Goal: Find contact information: Find contact information

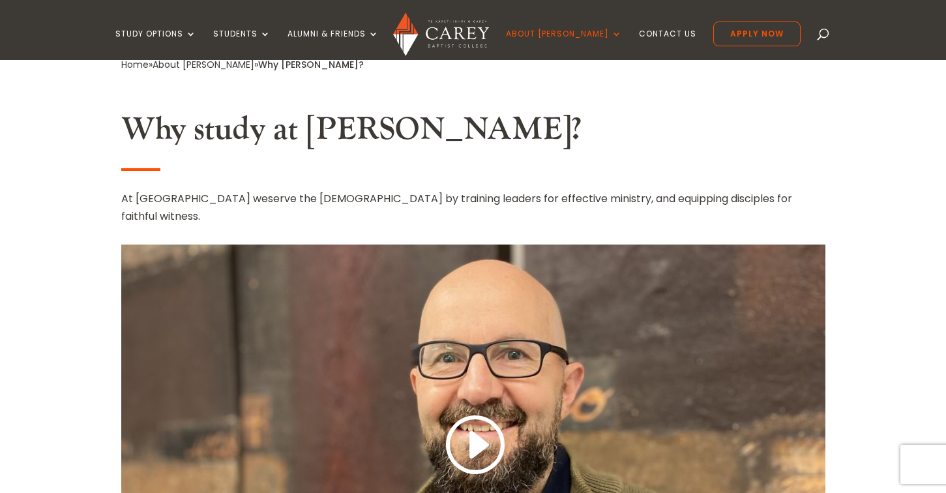
scroll to position [220, 0]
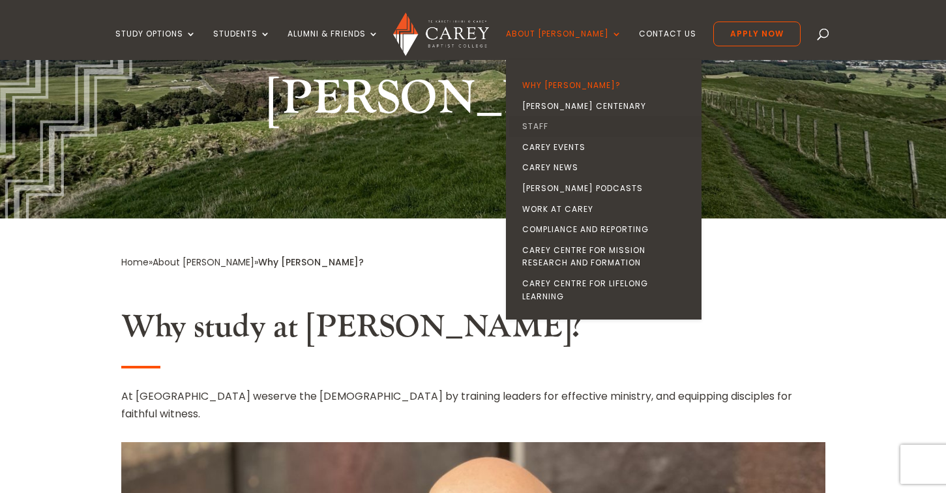
click at [565, 126] on link "Staff" at bounding box center [607, 126] width 196 height 21
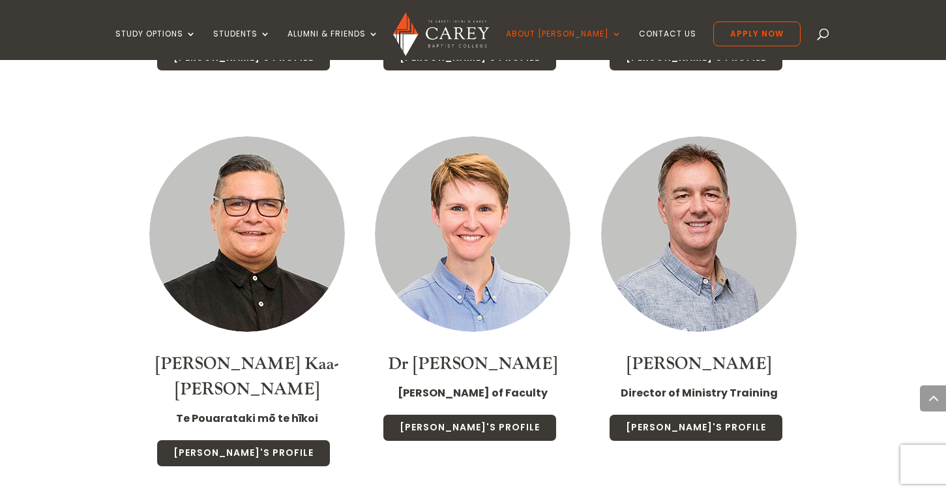
scroll to position [1834, 0]
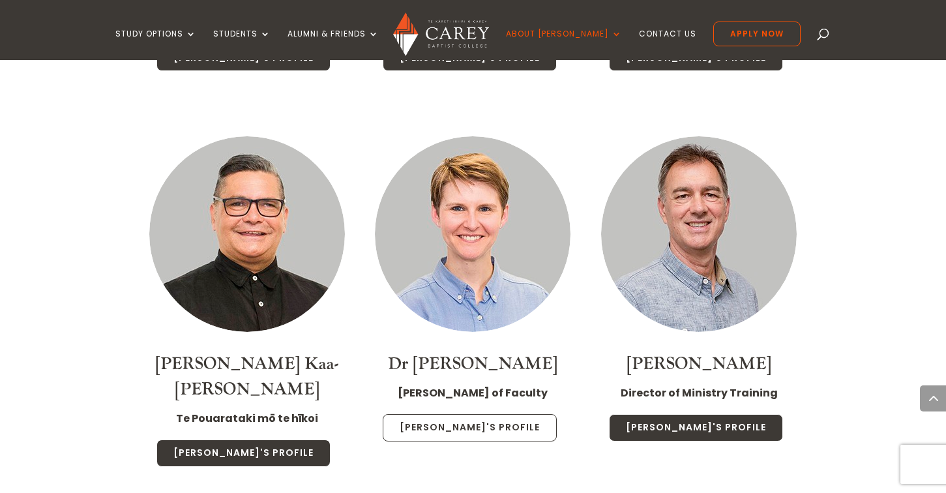
click at [466, 414] on link "Christa's Profile" at bounding box center [470, 427] width 174 height 27
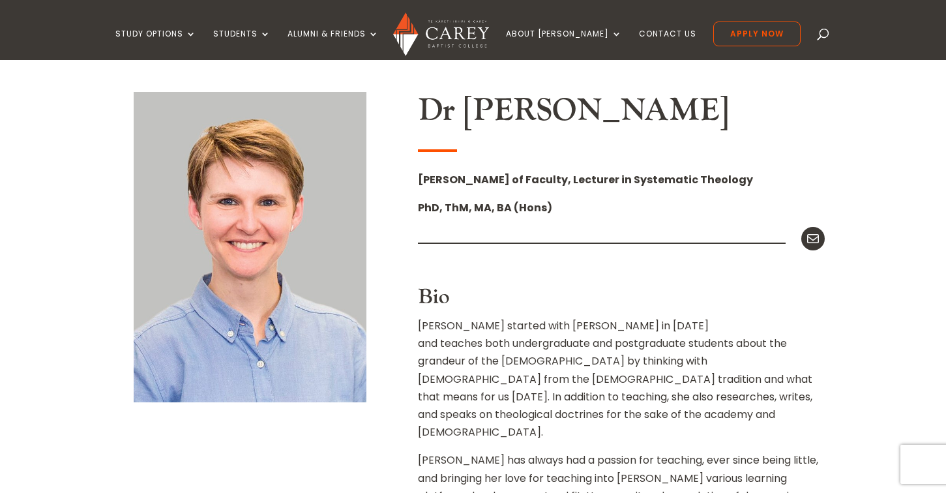
scroll to position [325, 0]
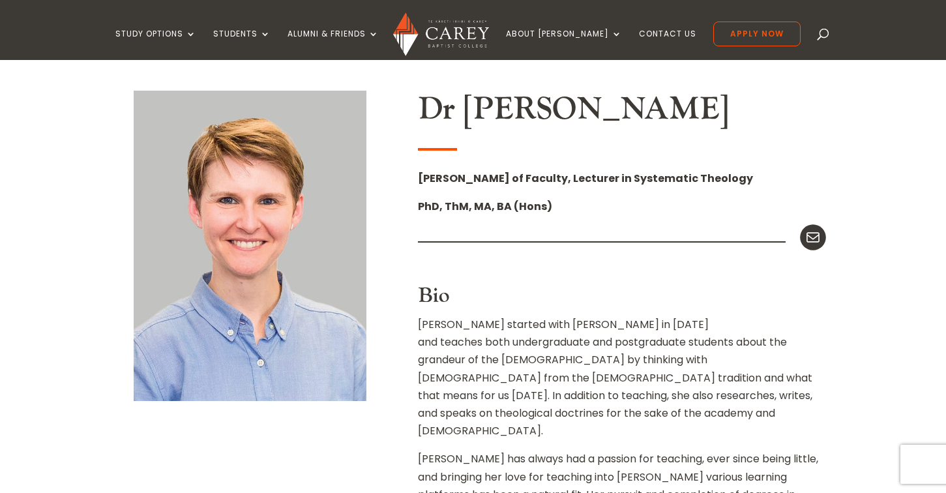
click at [817, 230] on icon at bounding box center [812, 237] width 17 height 17
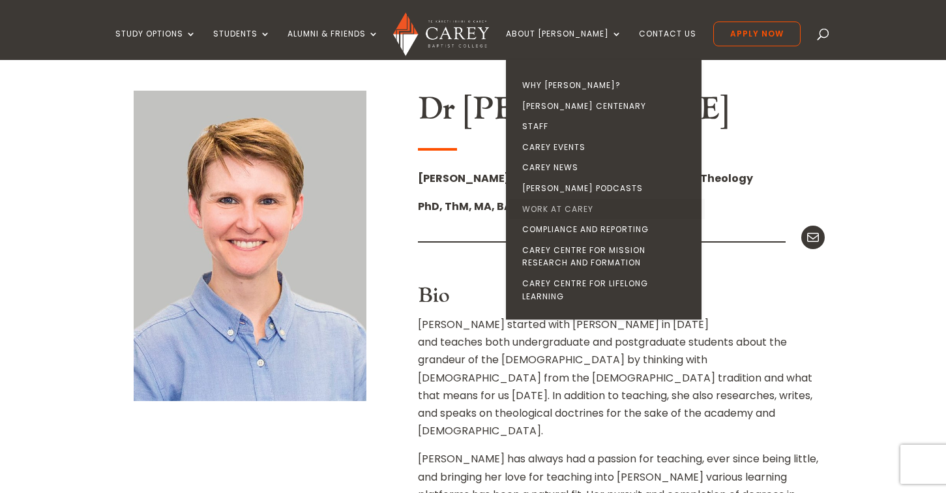
click at [579, 202] on link "Work at Carey" at bounding box center [607, 209] width 196 height 21
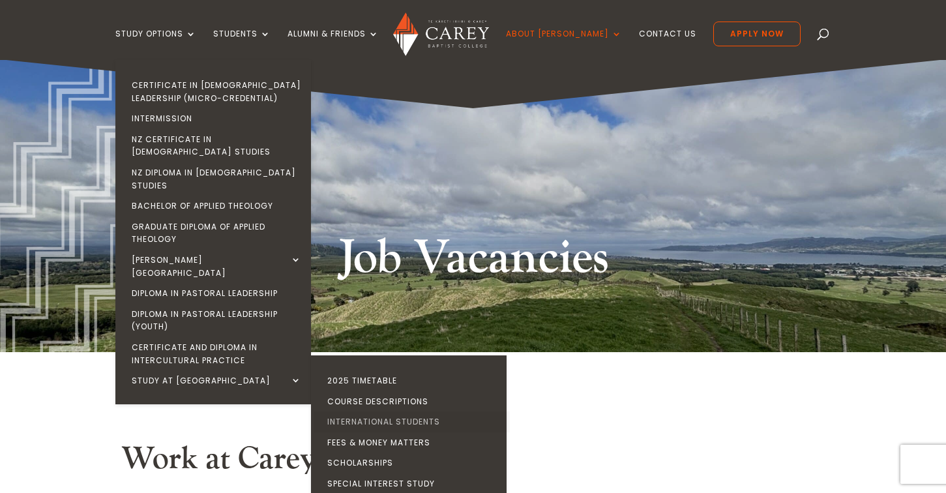
click at [373, 411] on link "International Students" at bounding box center [412, 421] width 196 height 21
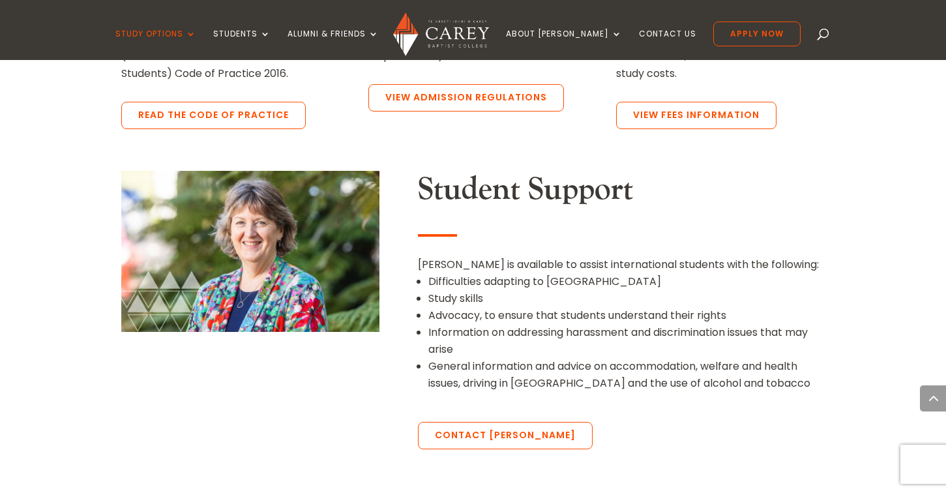
scroll to position [1359, 0]
